Goal: Navigation & Orientation: Find specific page/section

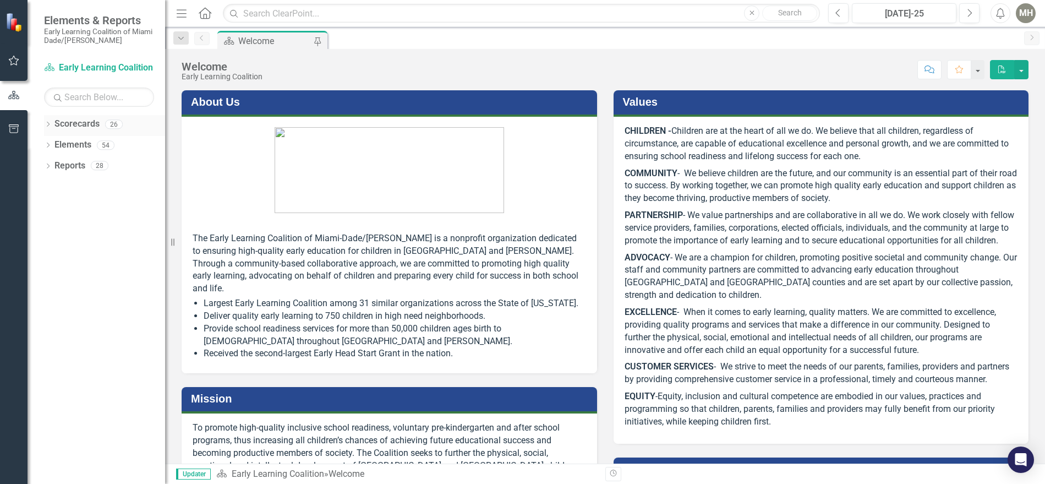
click at [49, 122] on icon "Dropdown" at bounding box center [48, 125] width 8 height 6
click at [62, 144] on link "Early Learning Coalition" at bounding box center [113, 145] width 105 height 13
click at [54, 145] on icon "Dropdown" at bounding box center [54, 144] width 8 height 7
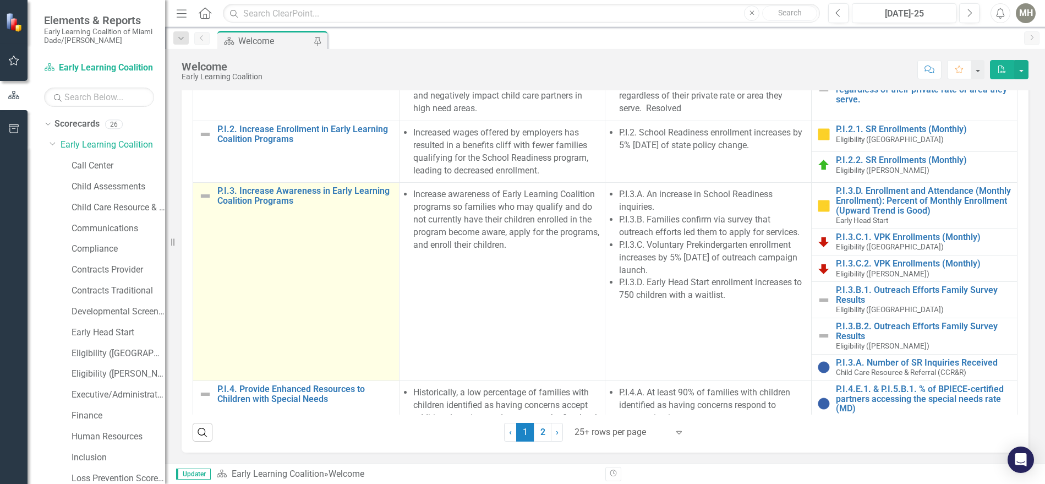
scroll to position [55, 0]
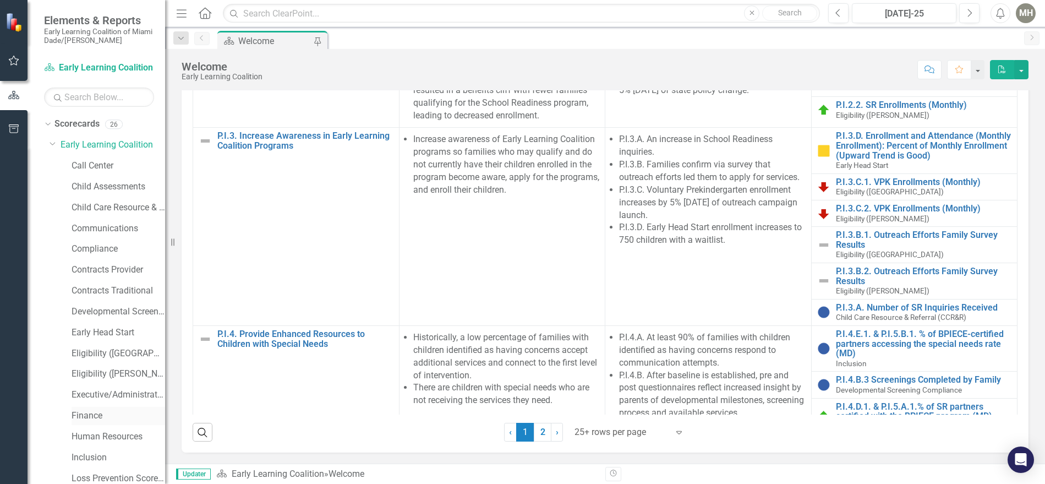
click at [83, 417] on link "Finance" at bounding box center [119, 415] width 94 height 13
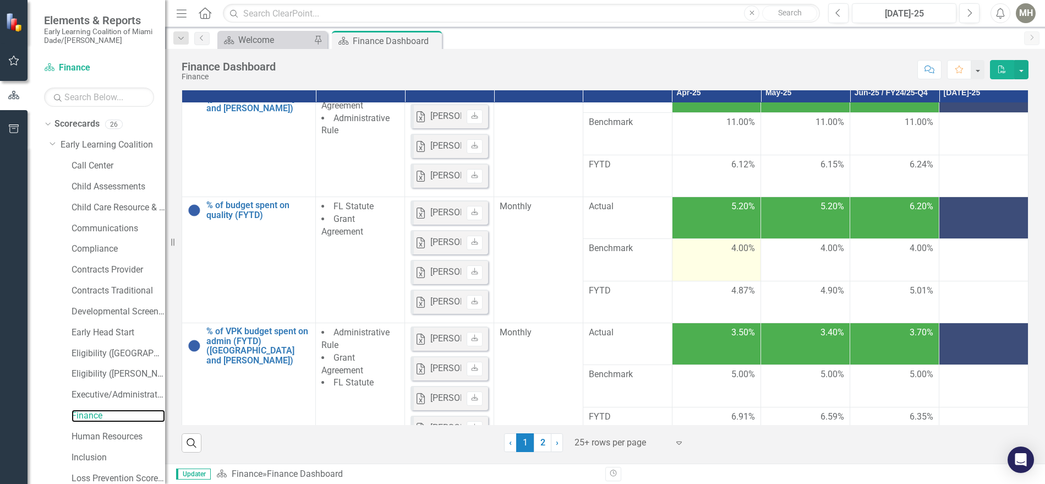
scroll to position [440, 0]
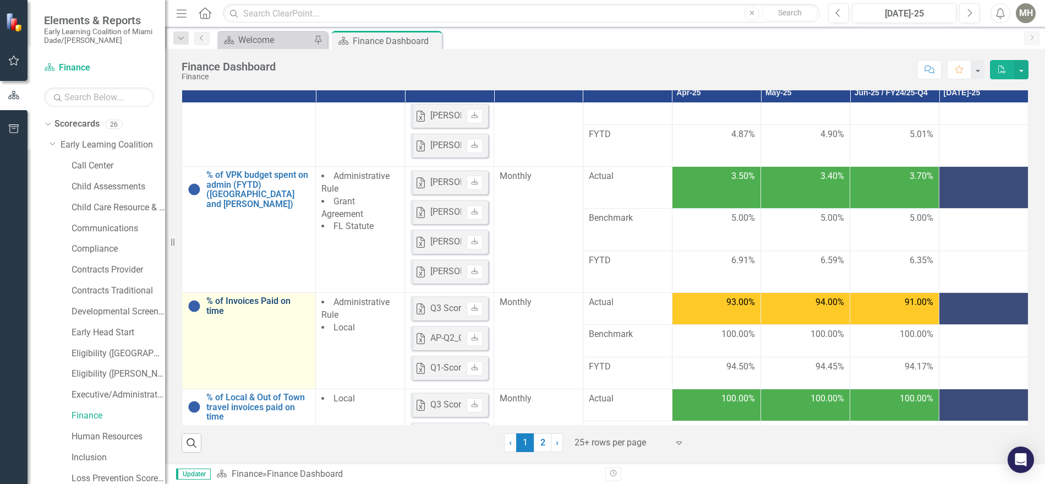
click at [238, 315] on link "% of Invoices Paid on time" at bounding box center [257, 305] width 103 height 19
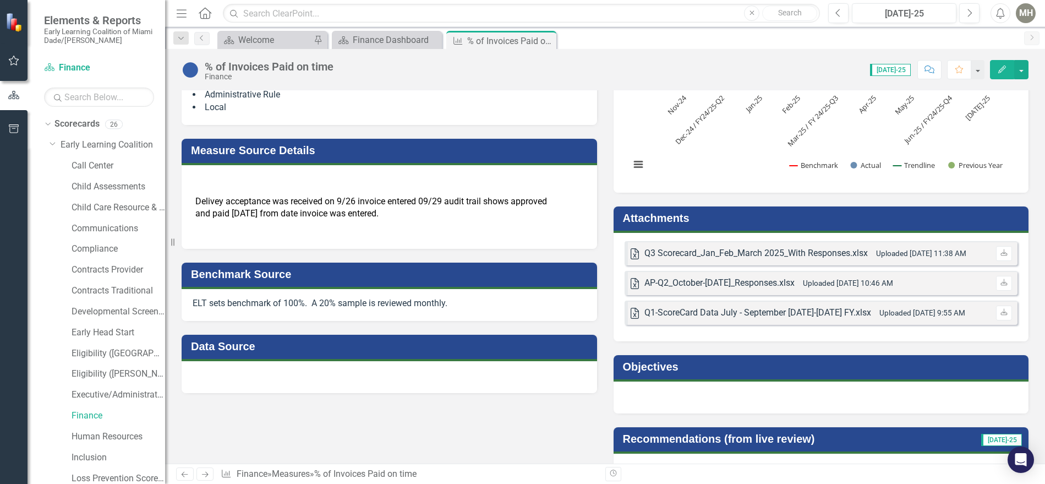
scroll to position [55, 0]
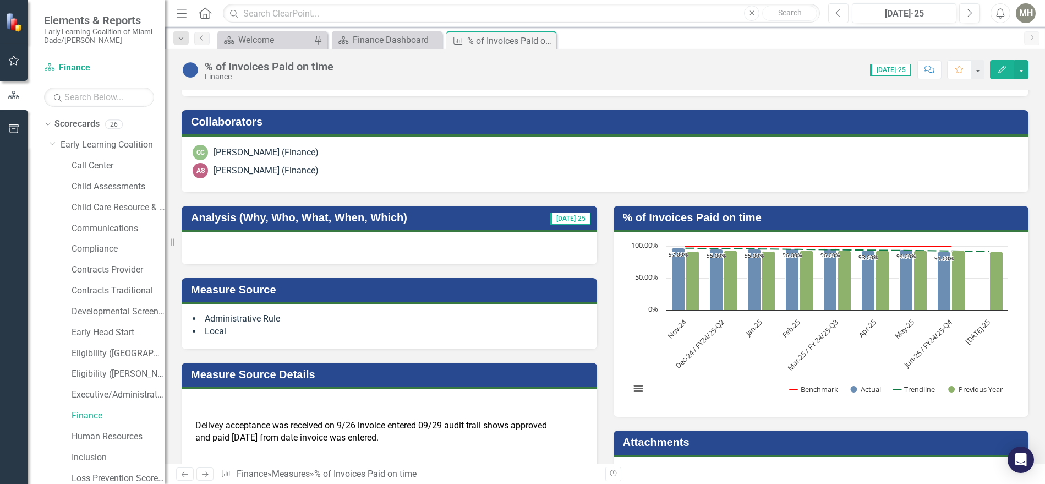
click at [837, 12] on icon "Previous" at bounding box center [838, 13] width 6 height 10
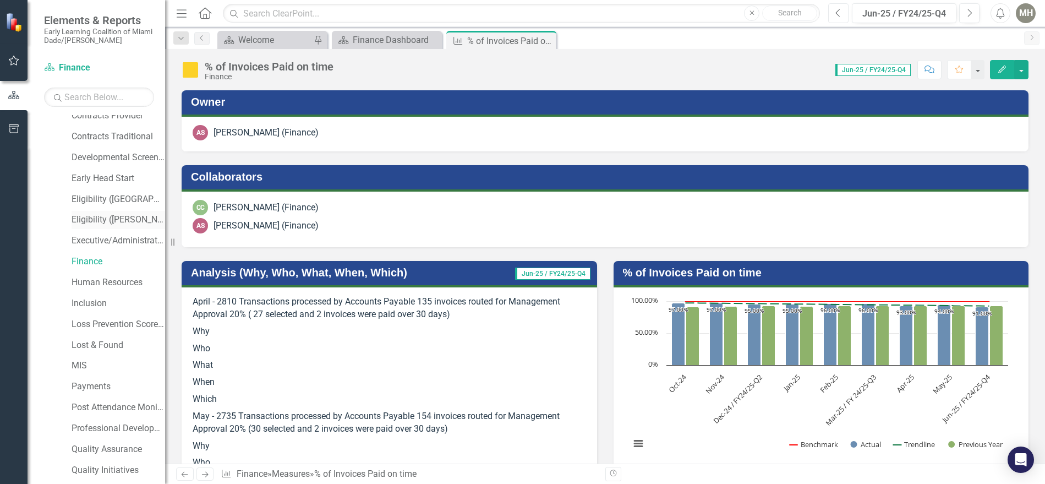
scroll to position [165, 0]
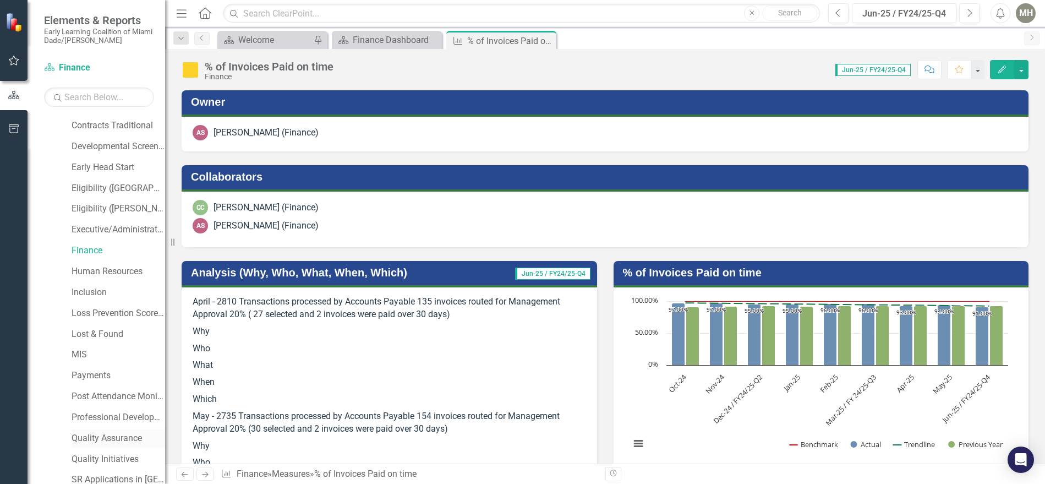
click at [90, 437] on link "Quality Assurance" at bounding box center [119, 438] width 94 height 13
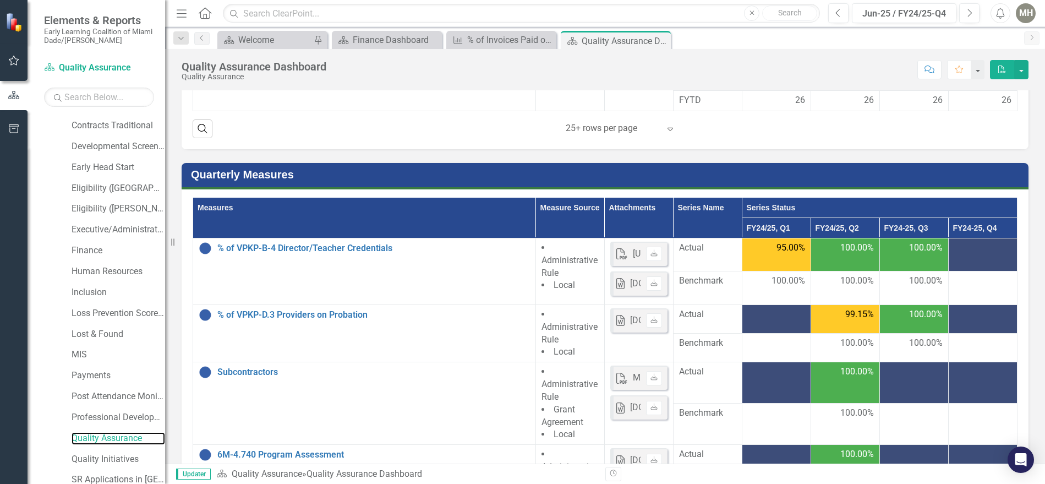
scroll to position [1174, 0]
